Goal: Transaction & Acquisition: Purchase product/service

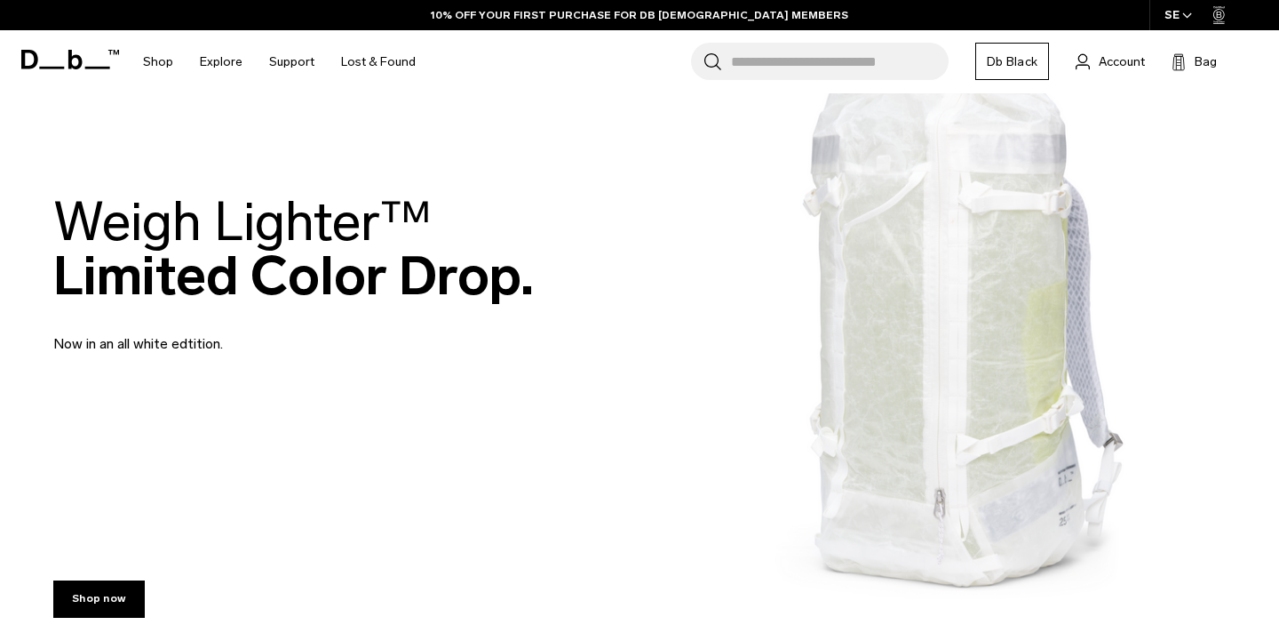
scroll to position [123, 0]
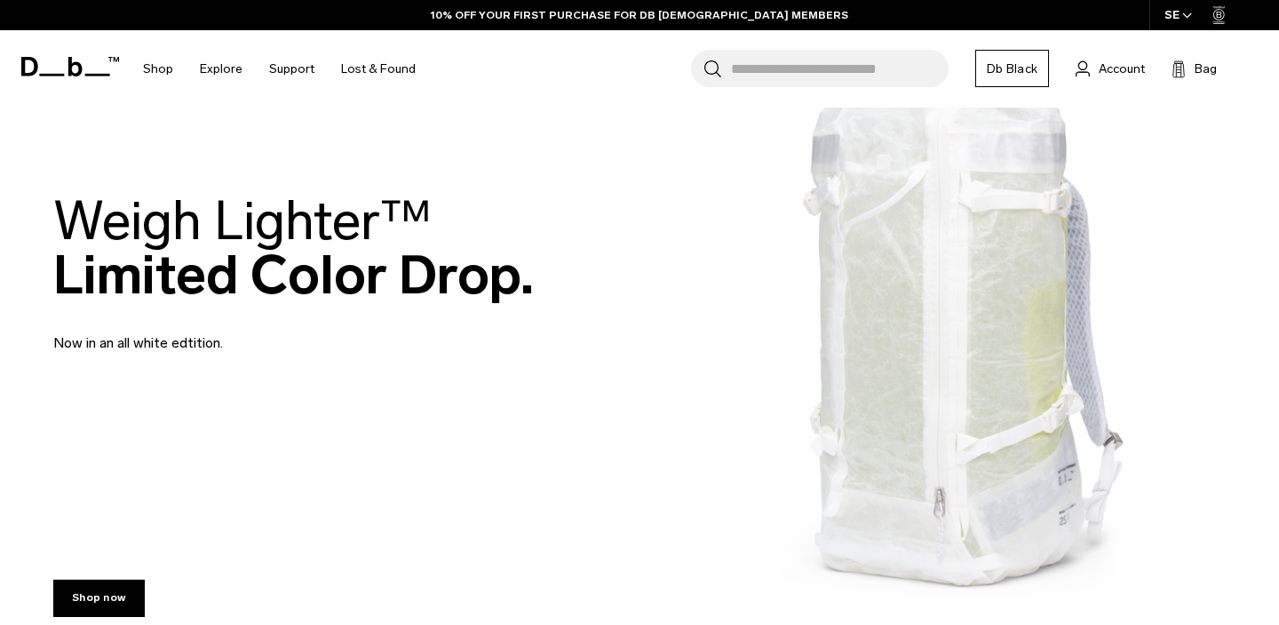
click at [434, 290] on h2 "Weigh Lighter™  Limited Color Drop." at bounding box center [293, 248] width 481 height 108
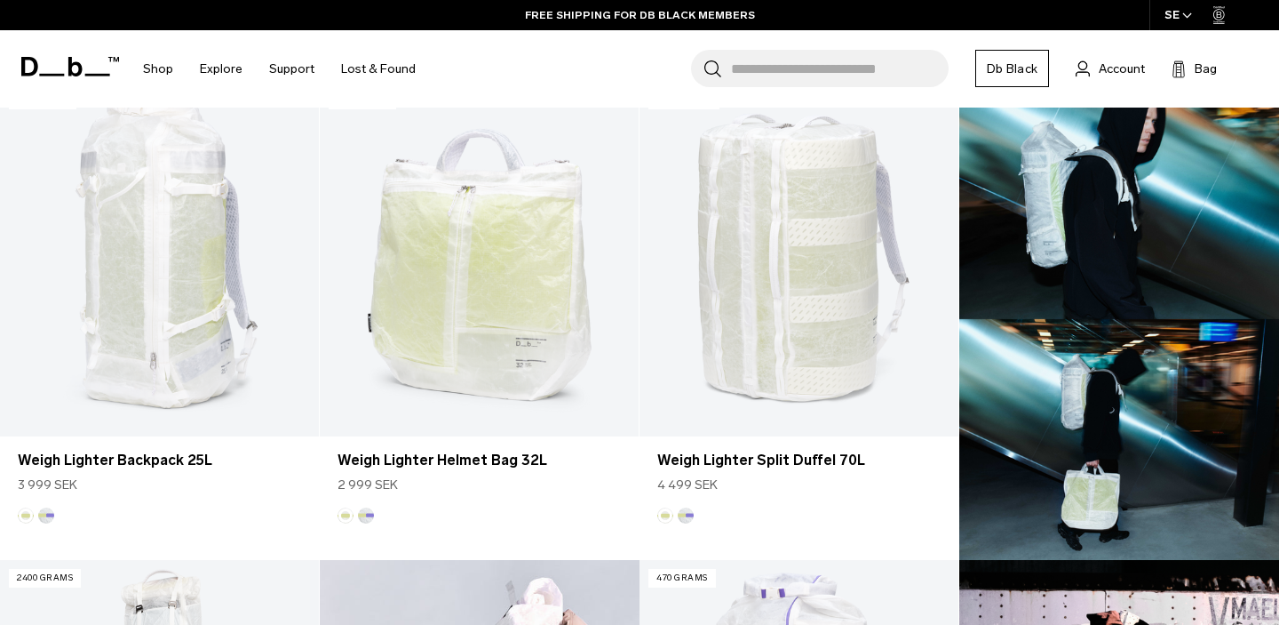
scroll to position [546, 0]
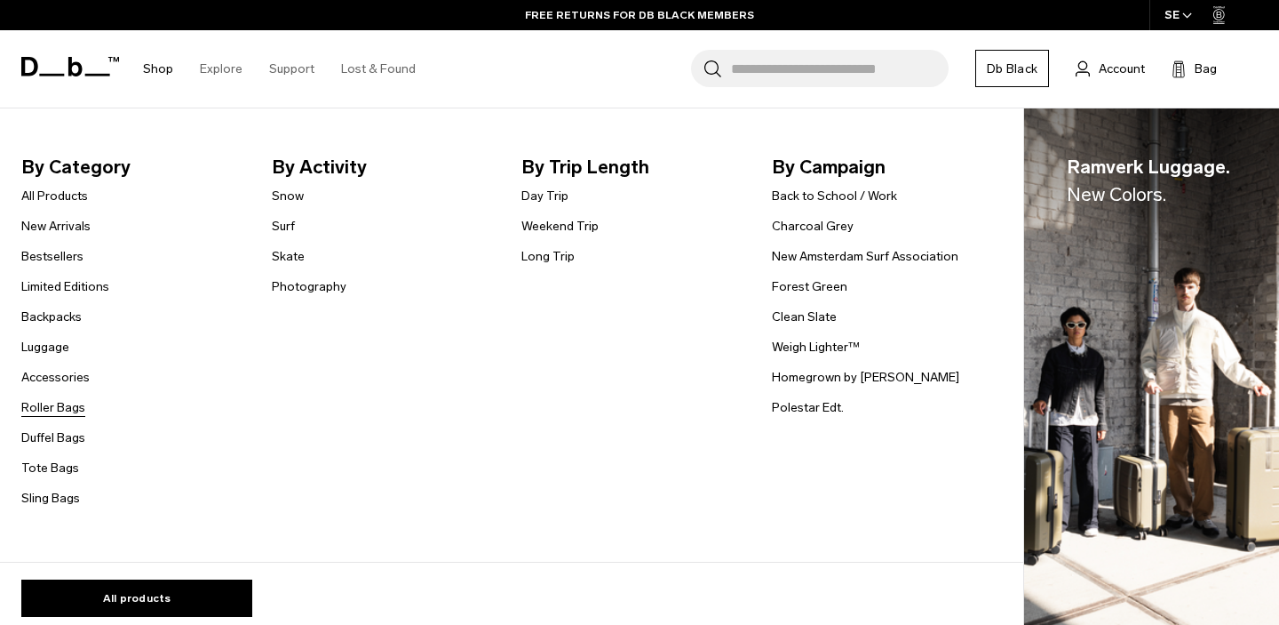
click at [36, 411] on link "Roller Bags" at bounding box center [53, 407] width 64 height 19
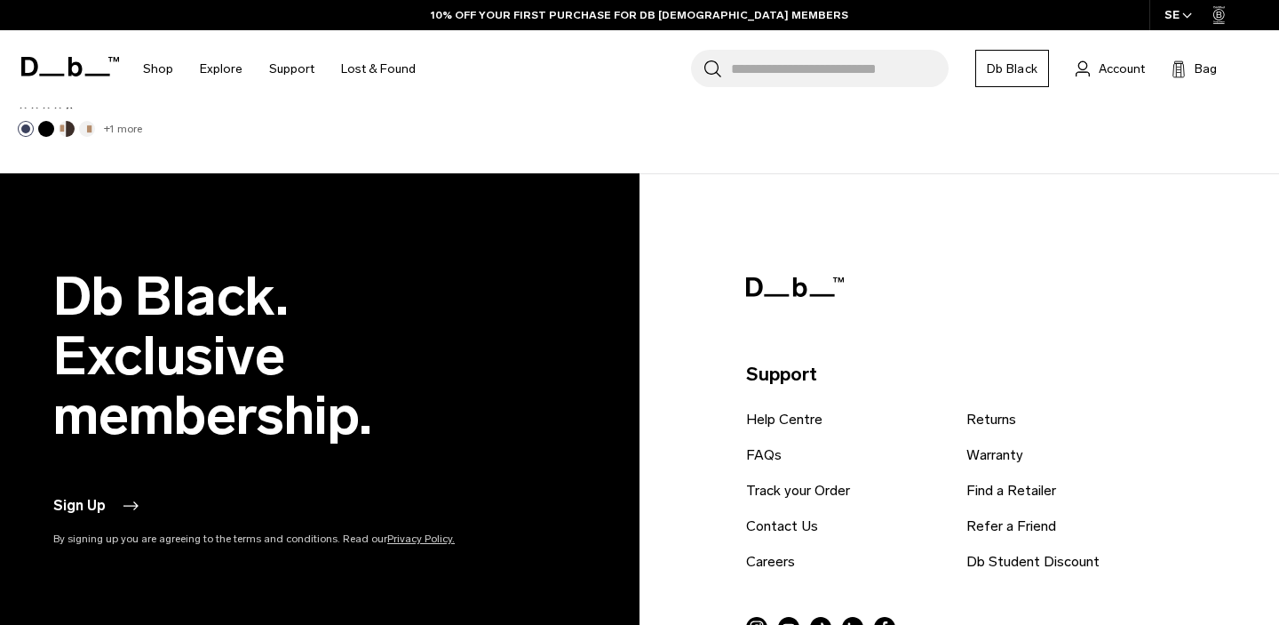
scroll to position [2423, 0]
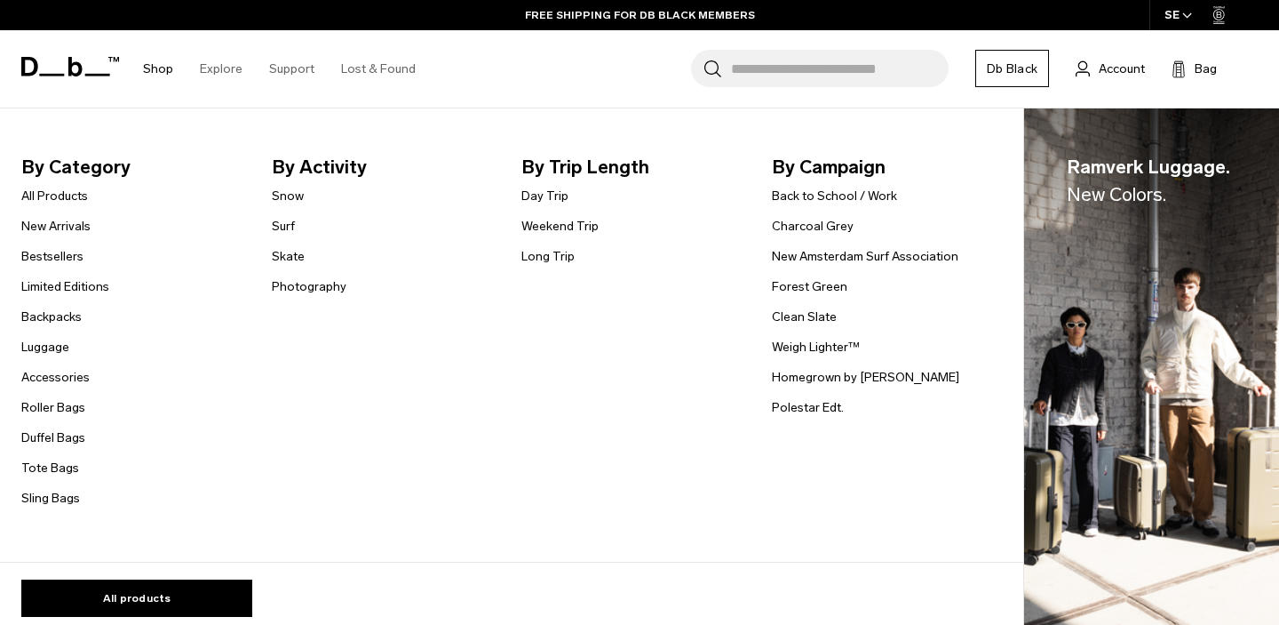
click at [38, 357] on ul "All Products New Arrivals Bestsellers Limited Editions Backpacks Luggage" at bounding box center [65, 346] width 88 height 323
click at [39, 343] on link "Luggage" at bounding box center [45, 347] width 48 height 19
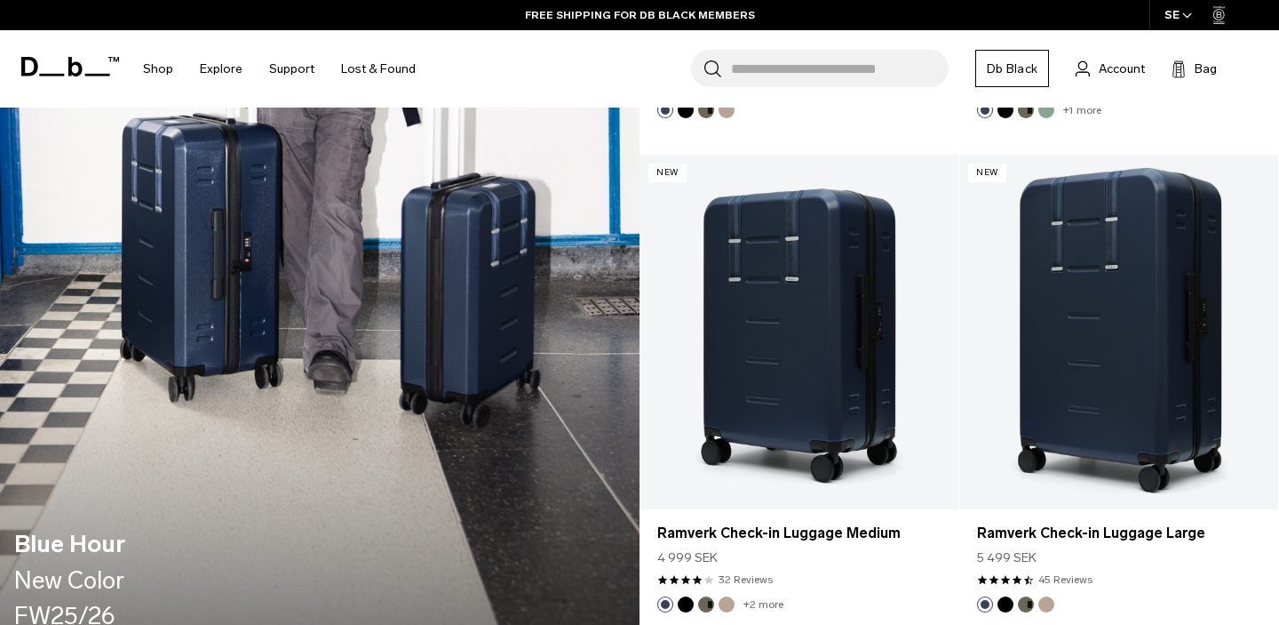
scroll to position [1794, 0]
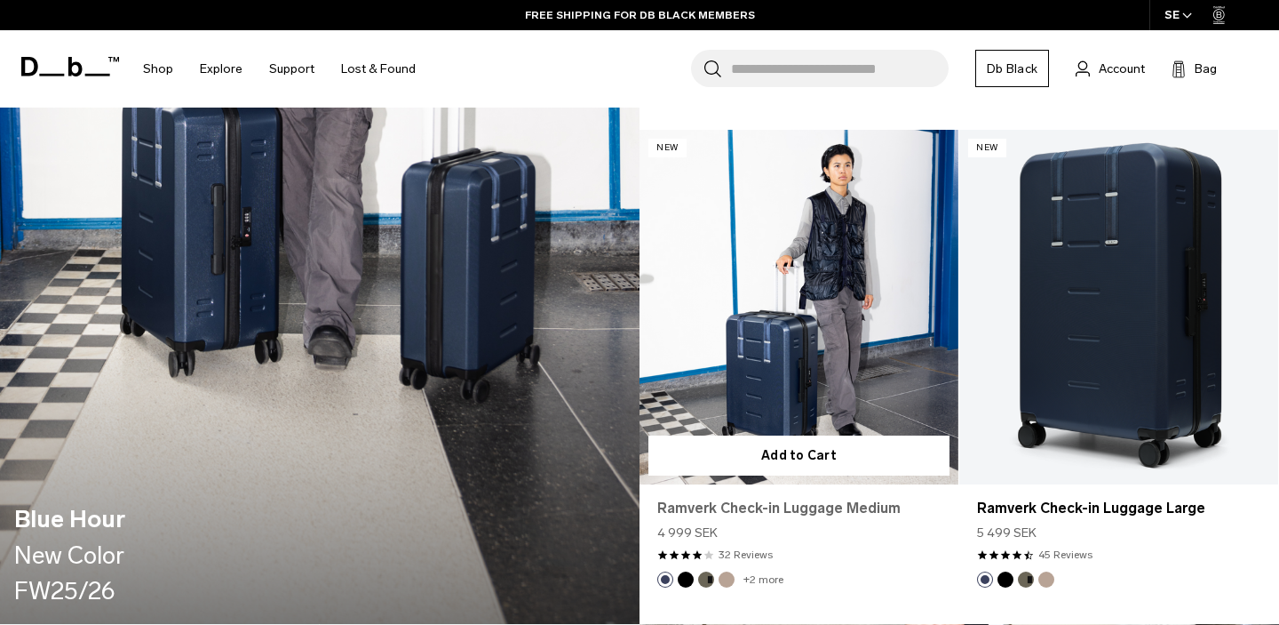
click at [718, 507] on link "Ramverk Check-in Luggage Medium" at bounding box center [798, 508] width 283 height 21
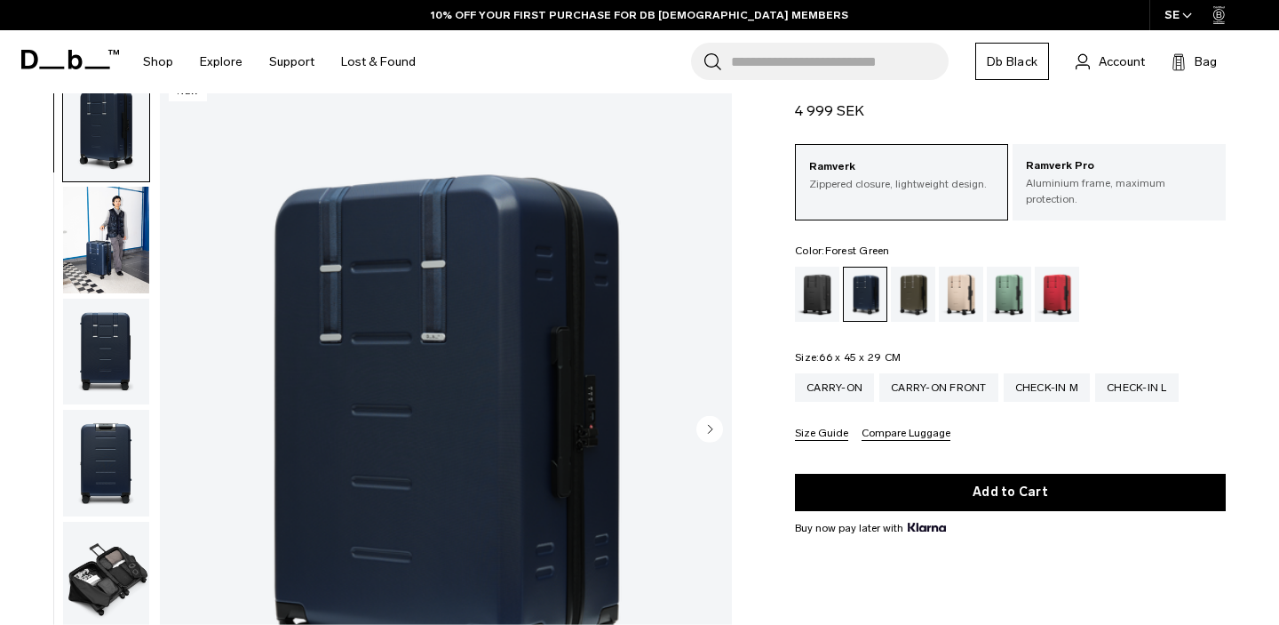
click at [917, 283] on div "Forest Green" at bounding box center [913, 294] width 45 height 55
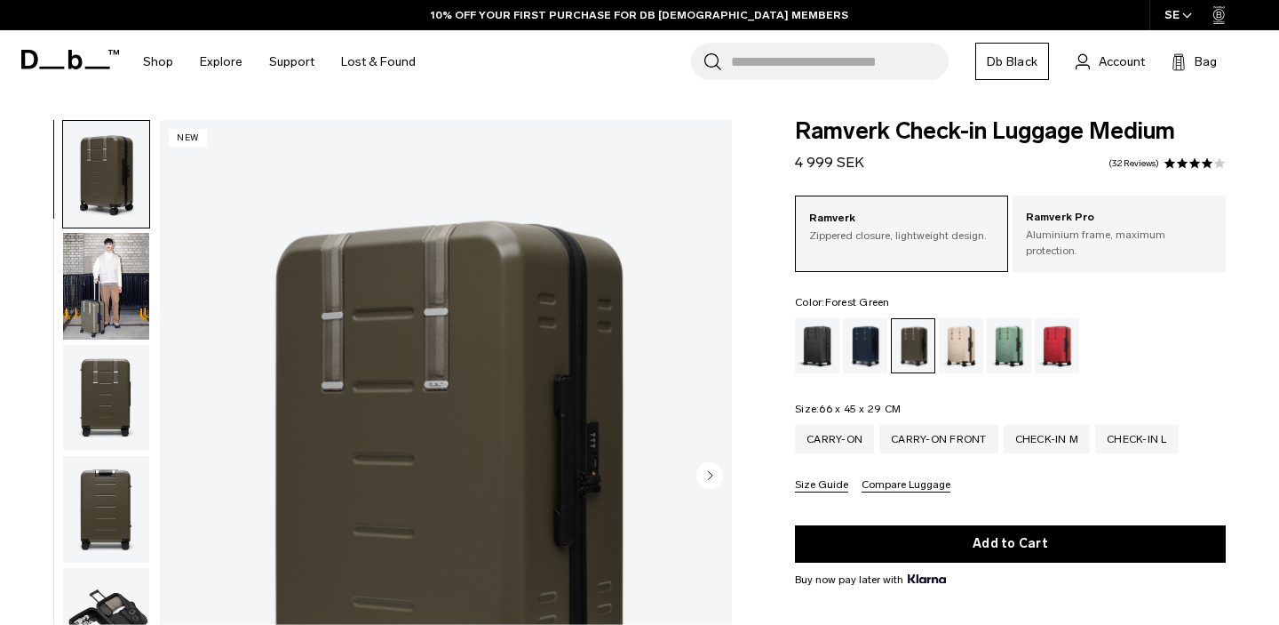
click at [823, 297] on legend "Color: [GEOGRAPHIC_DATA] Out of stock" at bounding box center [842, 302] width 95 height 11
click at [823, 318] on div "Black Out" at bounding box center [817, 345] width 45 height 55
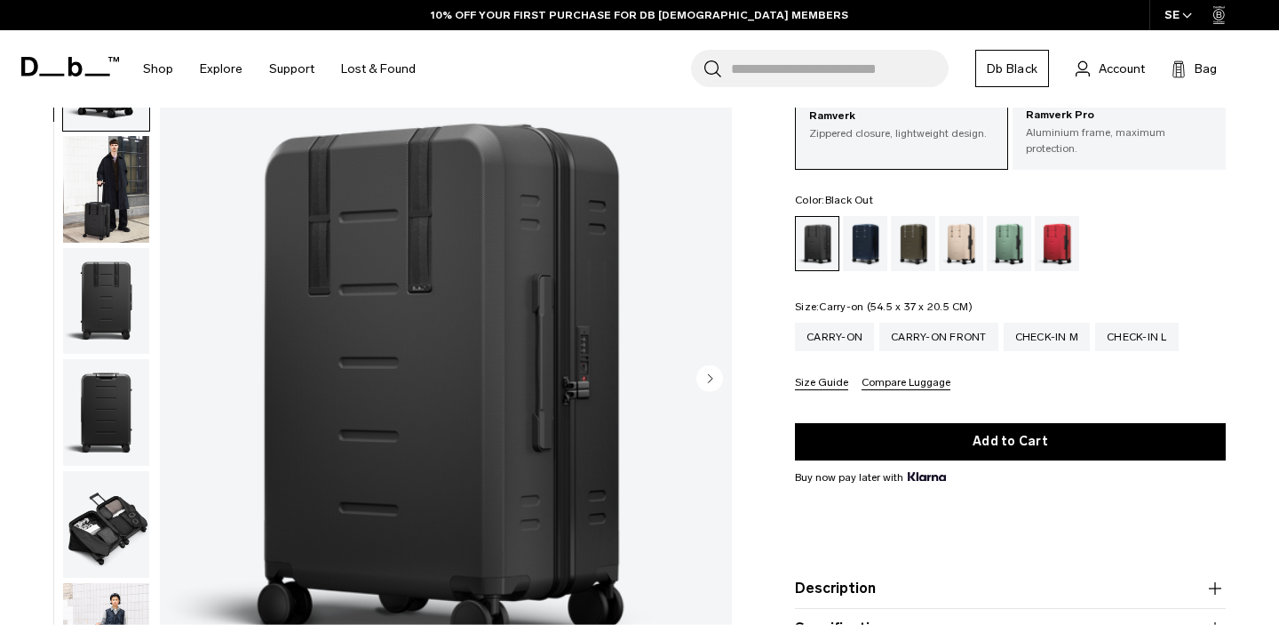
scroll to position [97, 0]
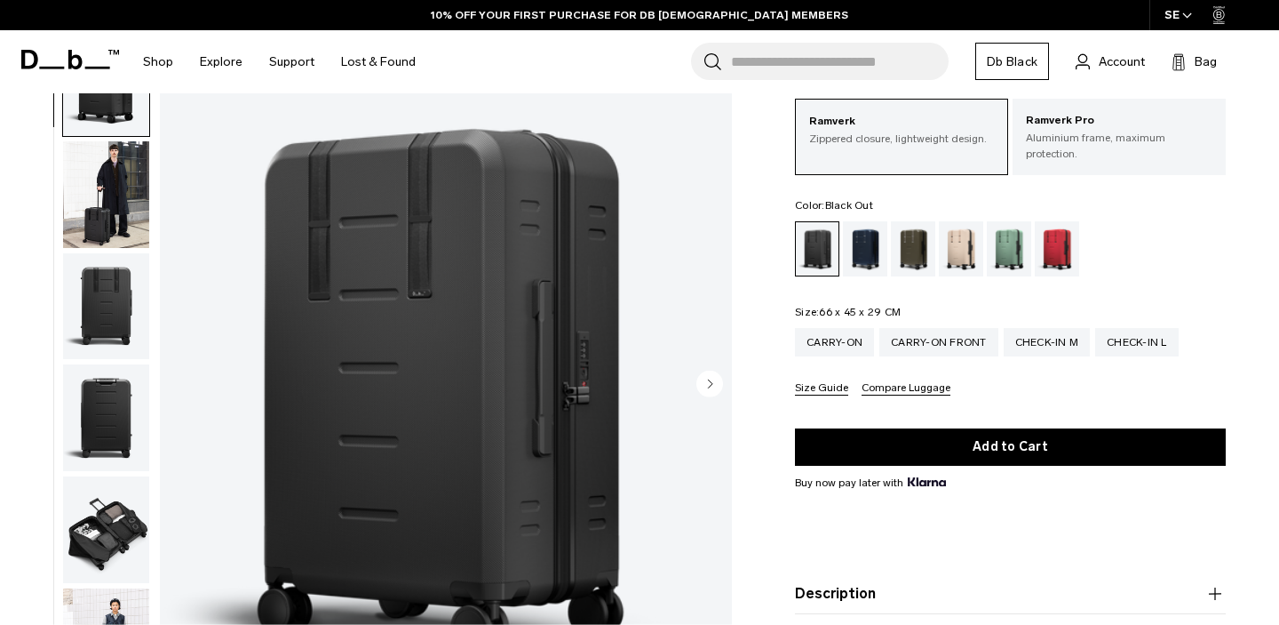
click at [95, 525] on img "button" at bounding box center [106, 529] width 86 height 107
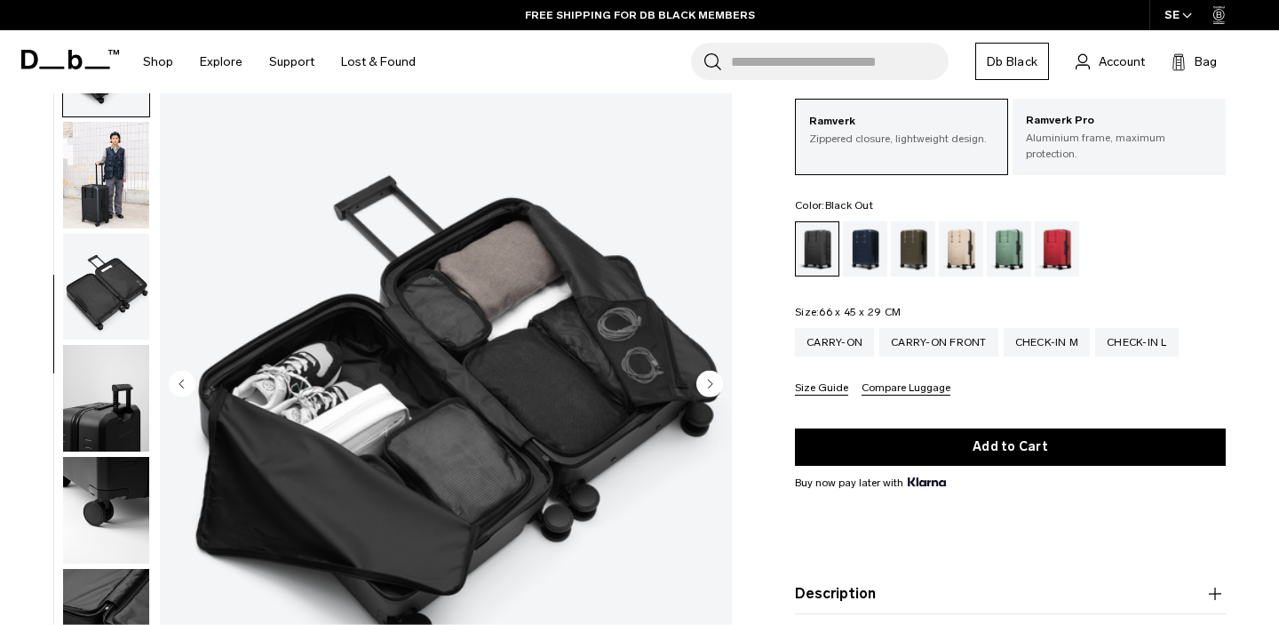
scroll to position [164, 0]
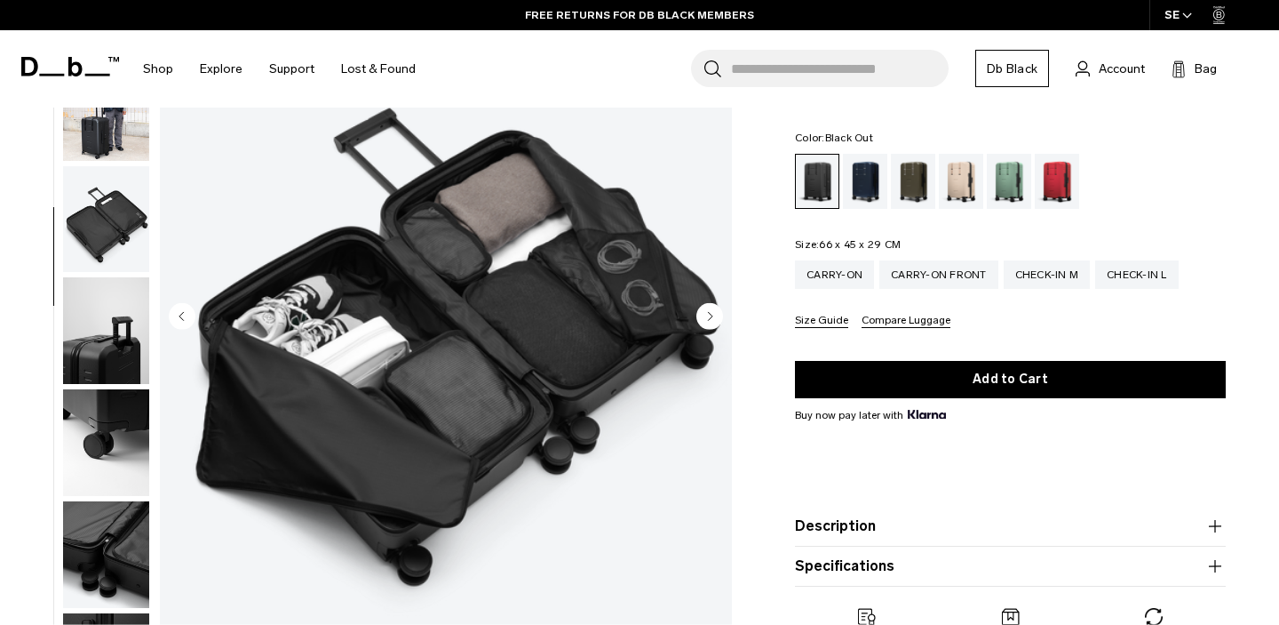
click at [711, 320] on circle "Next slide" at bounding box center [710, 315] width 27 height 27
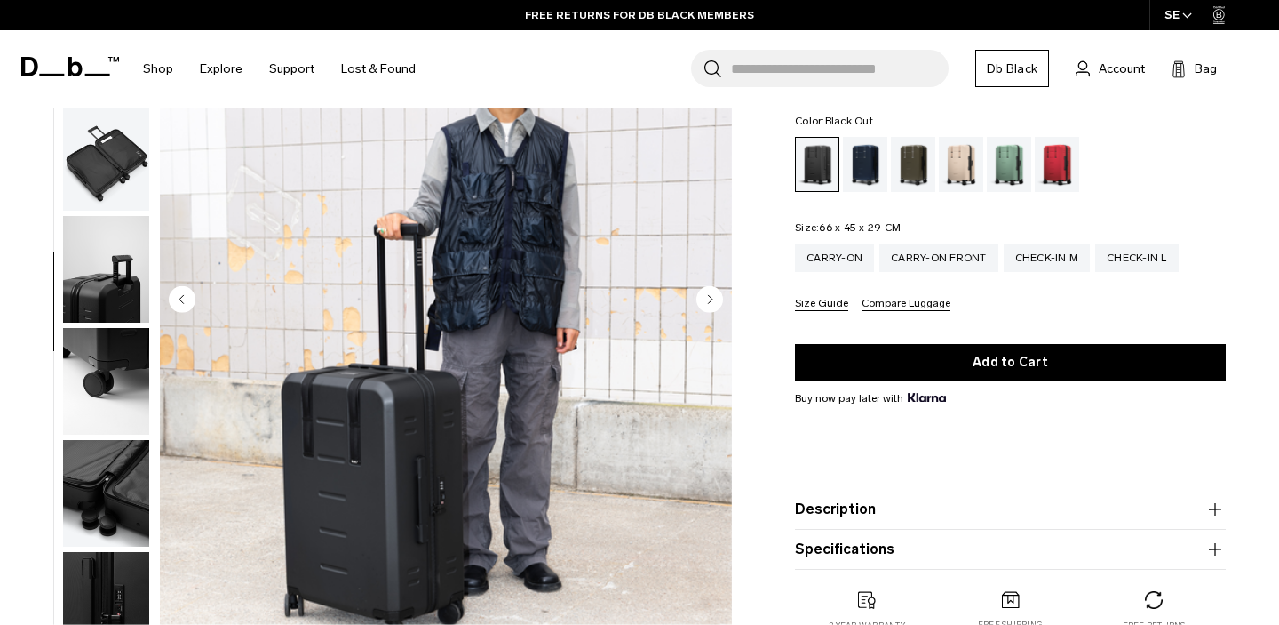
scroll to position [218, 0]
